Goal: Task Accomplishment & Management: Manage account settings

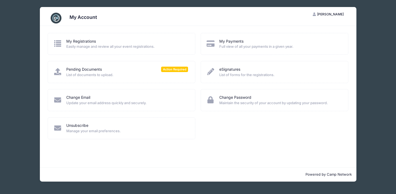
click at [130, 44] on span "Easily manage and review all your event registrations." at bounding box center [127, 46] width 122 height 5
click at [90, 41] on link "My Registrations" at bounding box center [81, 42] width 30 height 6
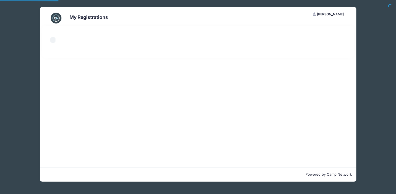
select select "50"
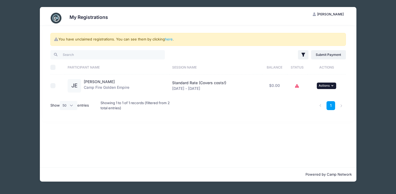
click at [326, 84] on span "Actions" at bounding box center [324, 86] width 11 height 4
click at [313, 106] on link "View Attachments" at bounding box center [309, 108] width 49 height 10
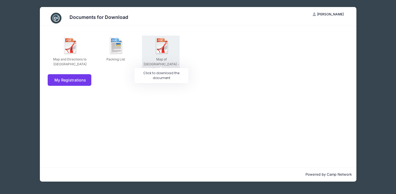
click at [162, 45] on img at bounding box center [162, 45] width 17 height 17
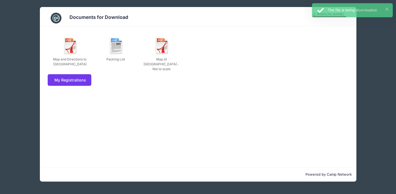
click at [102, 114] on div "Map and Directions to Camp Gold Hollow Packing List Map of Gold Hollow Camp - N…" at bounding box center [198, 96] width 317 height 141
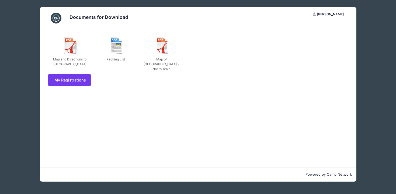
click at [33, 21] on div "Documents for Download JE Jenny Ebbers My Account Logout Map and Directions to …" at bounding box center [198, 94] width 380 height 188
click at [61, 74] on link "My Registrations" at bounding box center [70, 80] width 44 height 12
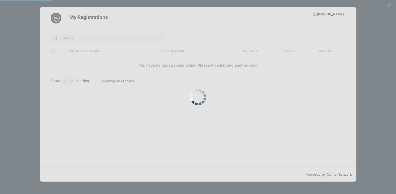
select select "50"
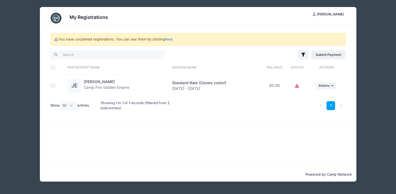
click at [169, 38] on link "here" at bounding box center [169, 39] width 8 height 4
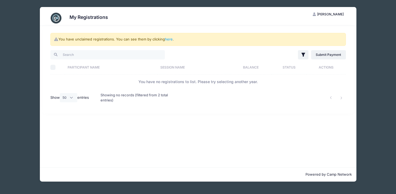
click at [342, 14] on span "[PERSON_NAME]" at bounding box center [330, 14] width 27 height 4
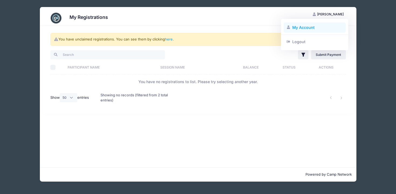
click at [294, 30] on link "My Account" at bounding box center [315, 27] width 62 height 10
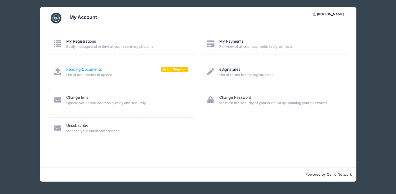
click at [87, 69] on link "Pending Documents" at bounding box center [84, 70] width 36 height 6
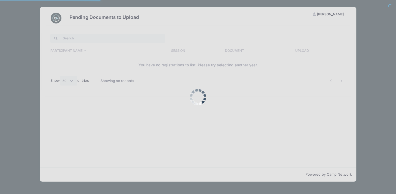
select select "50"
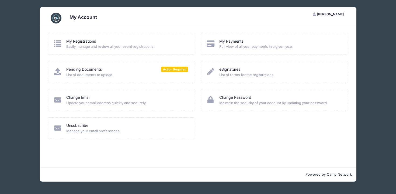
click at [335, 12] on button "[PERSON_NAME]" at bounding box center [328, 14] width 40 height 9
click at [305, 40] on link "Logout" at bounding box center [315, 41] width 62 height 10
